Goal: Information Seeking & Learning: Find specific fact

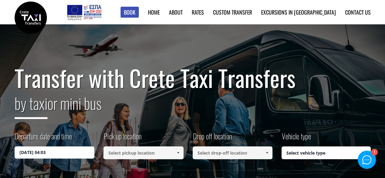
click at [204, 9] on link "Rates" at bounding box center [198, 12] width 12 height 8
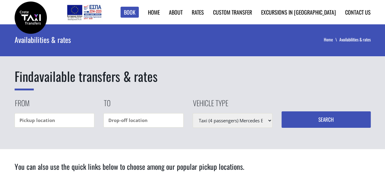
click at [0, 0] on link "Find Rates in Table" at bounding box center [0, 0] width 0 height 0
click at [267, 117] on select "Taxi (4 passengers) Mercedes E Class Mini Van (7 passengers) Mercedes [PERSON_N…" at bounding box center [233, 120] width 80 height 15
